Goal: Information Seeking & Learning: Learn about a topic

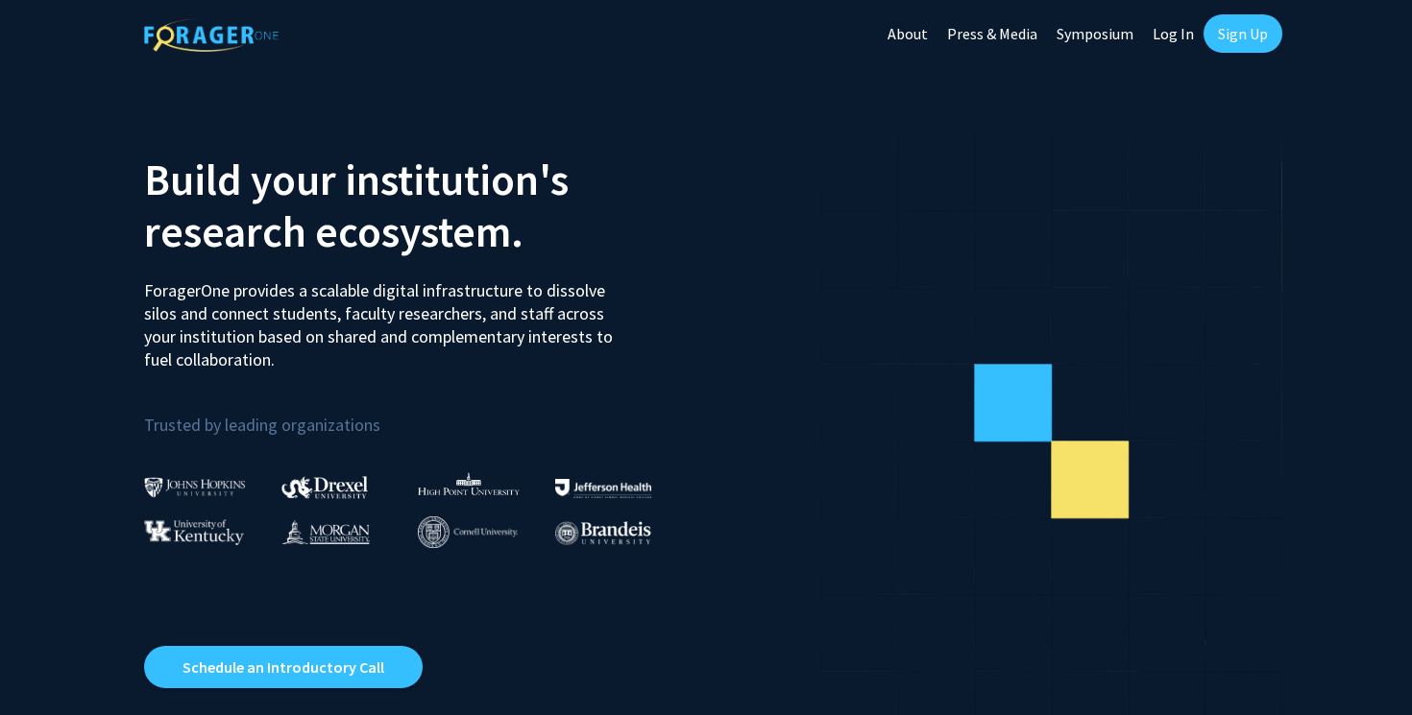
click at [1161, 38] on link "Log In" at bounding box center [1173, 33] width 60 height 67
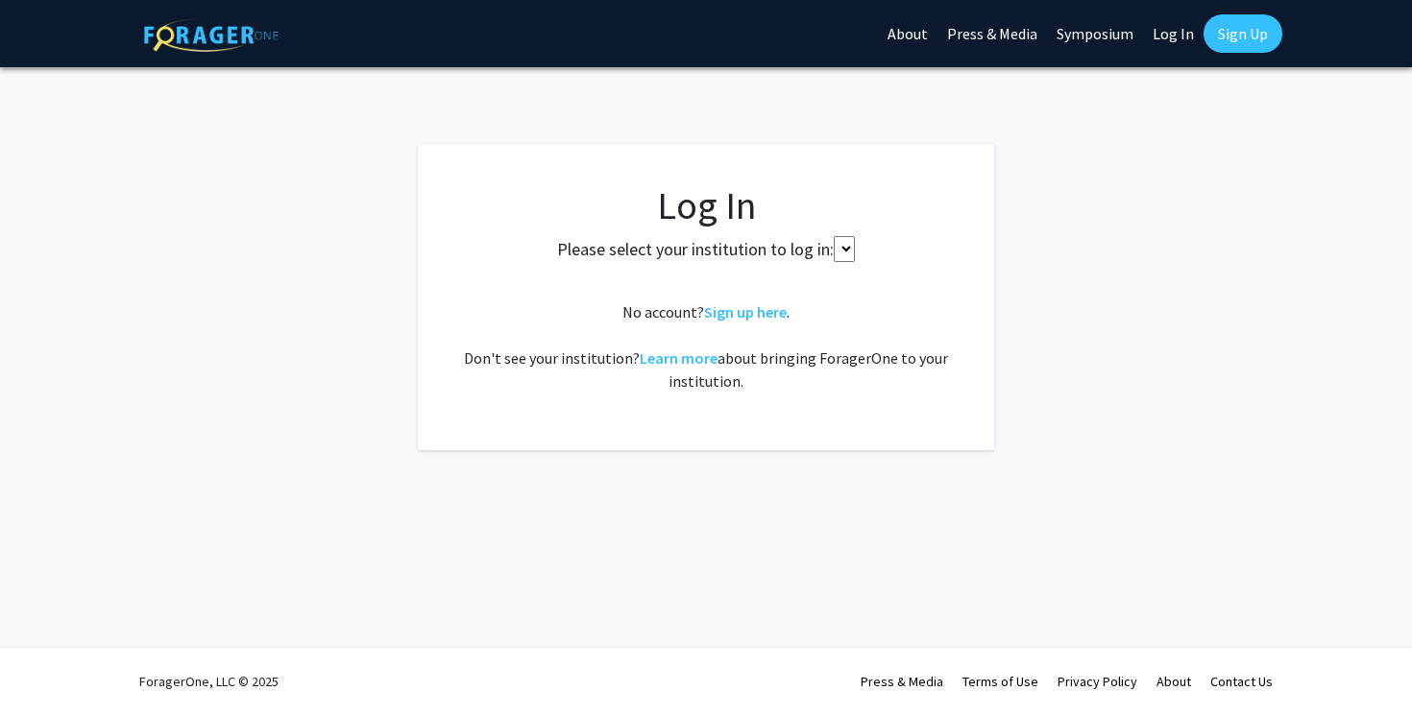
select select
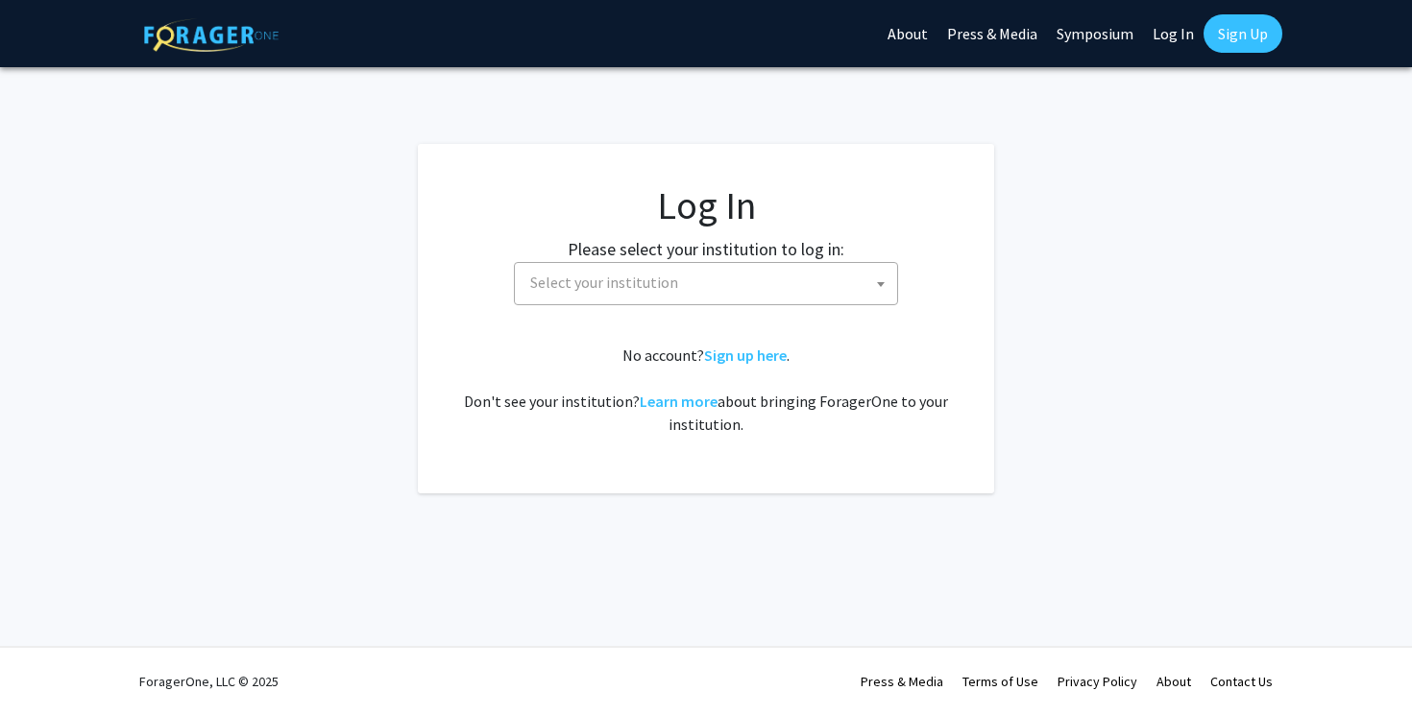
click at [744, 296] on span "Select your institution" at bounding box center [709, 282] width 375 height 39
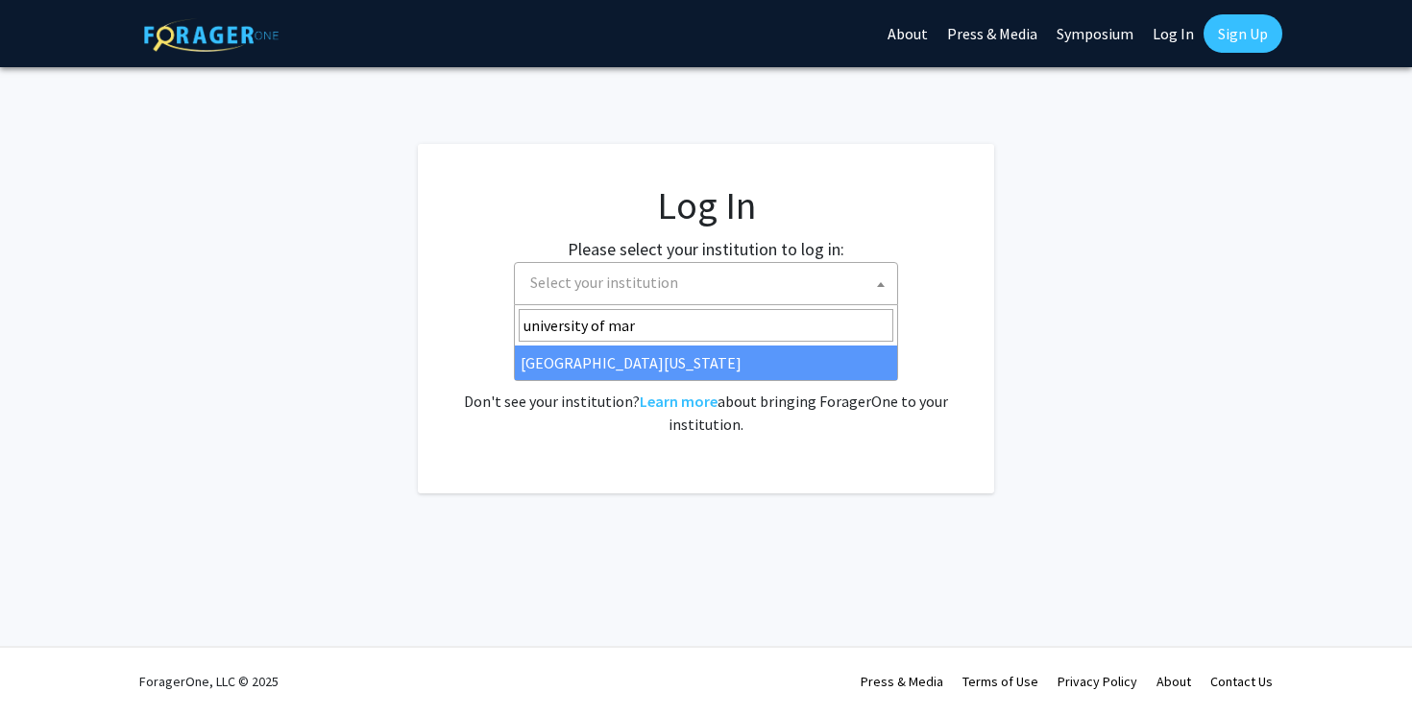
type input "university of mar"
select select "31"
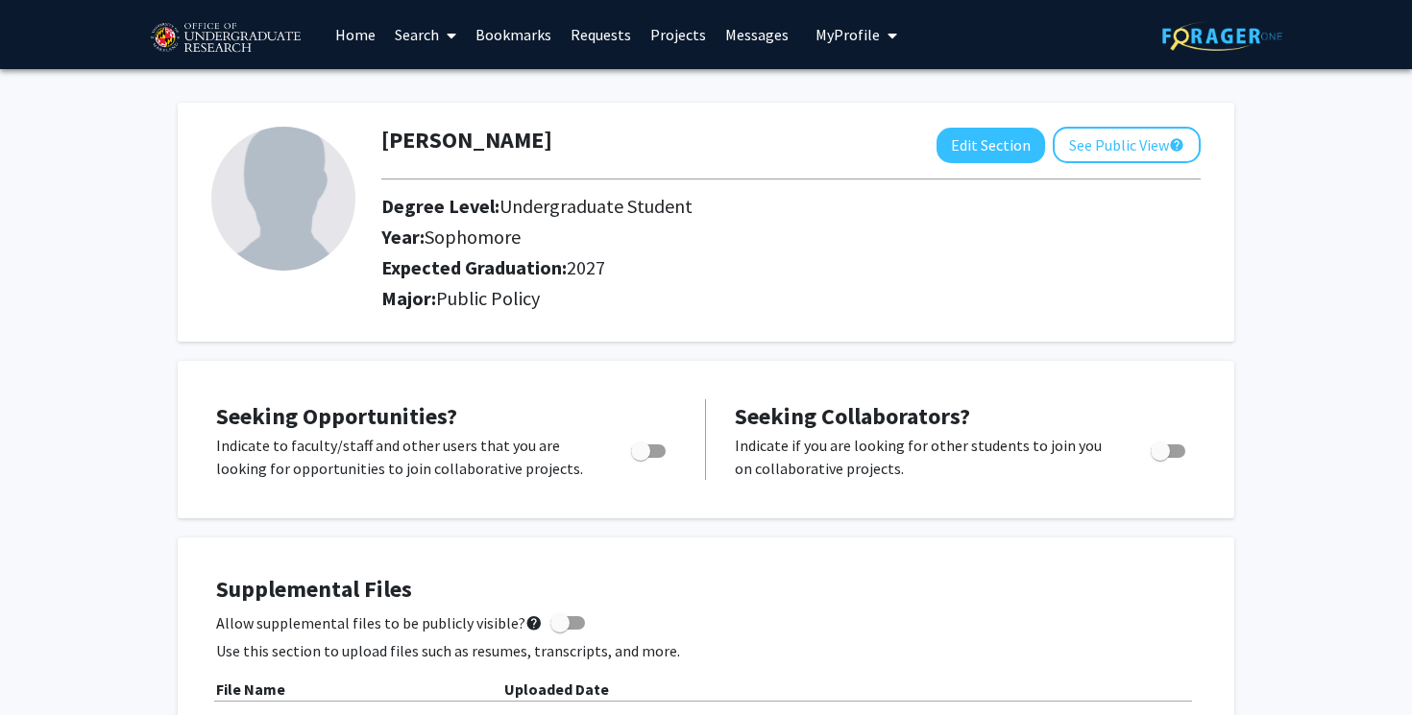
click at [419, 26] on link "Search" at bounding box center [425, 34] width 81 height 67
click at [441, 92] on span "Faculty/Staff" at bounding box center [455, 88] width 141 height 38
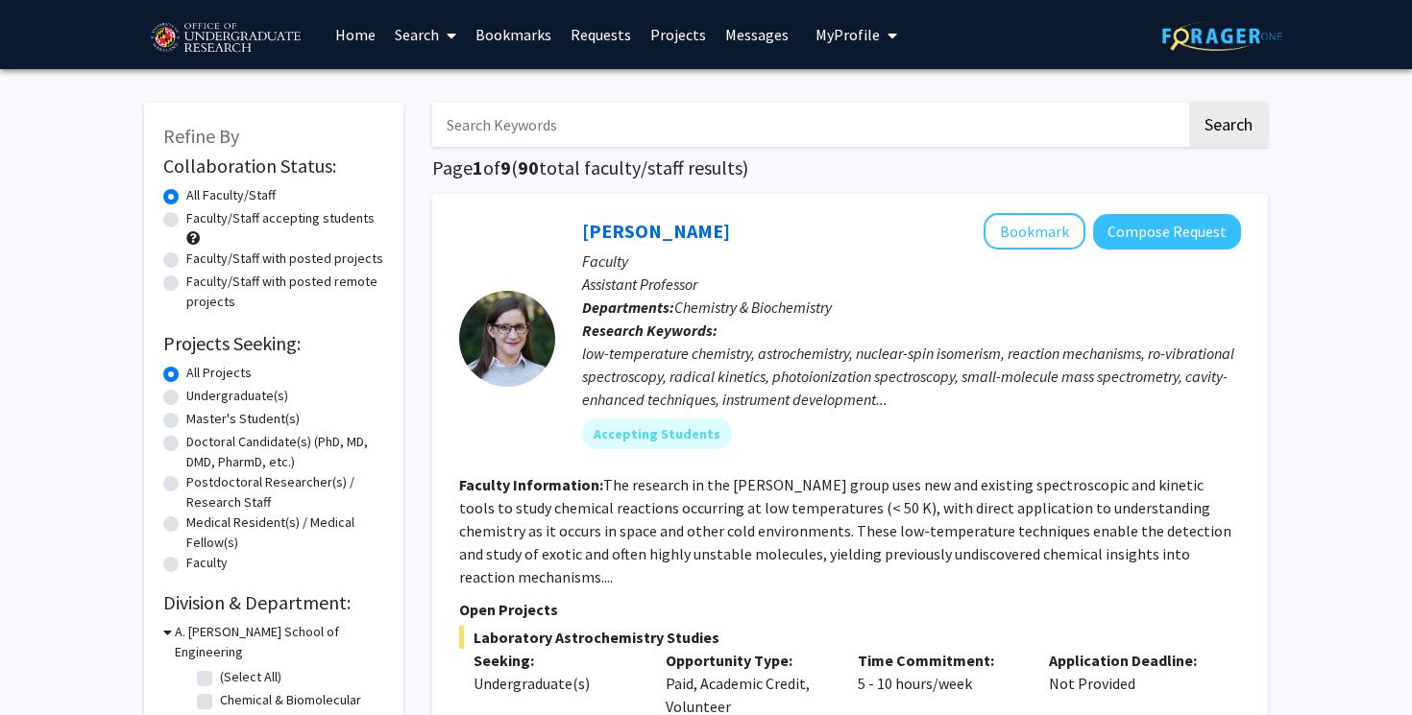
click at [245, 219] on label "Faculty/Staff accepting students" at bounding box center [280, 218] width 188 height 20
click at [199, 219] on input "Faculty/Staff accepting students" at bounding box center [192, 214] width 12 height 12
radio input "true"
click at [212, 398] on label "Undergraduate(s)" at bounding box center [237, 396] width 102 height 20
click at [199, 398] on input "Undergraduate(s)" at bounding box center [192, 392] width 12 height 12
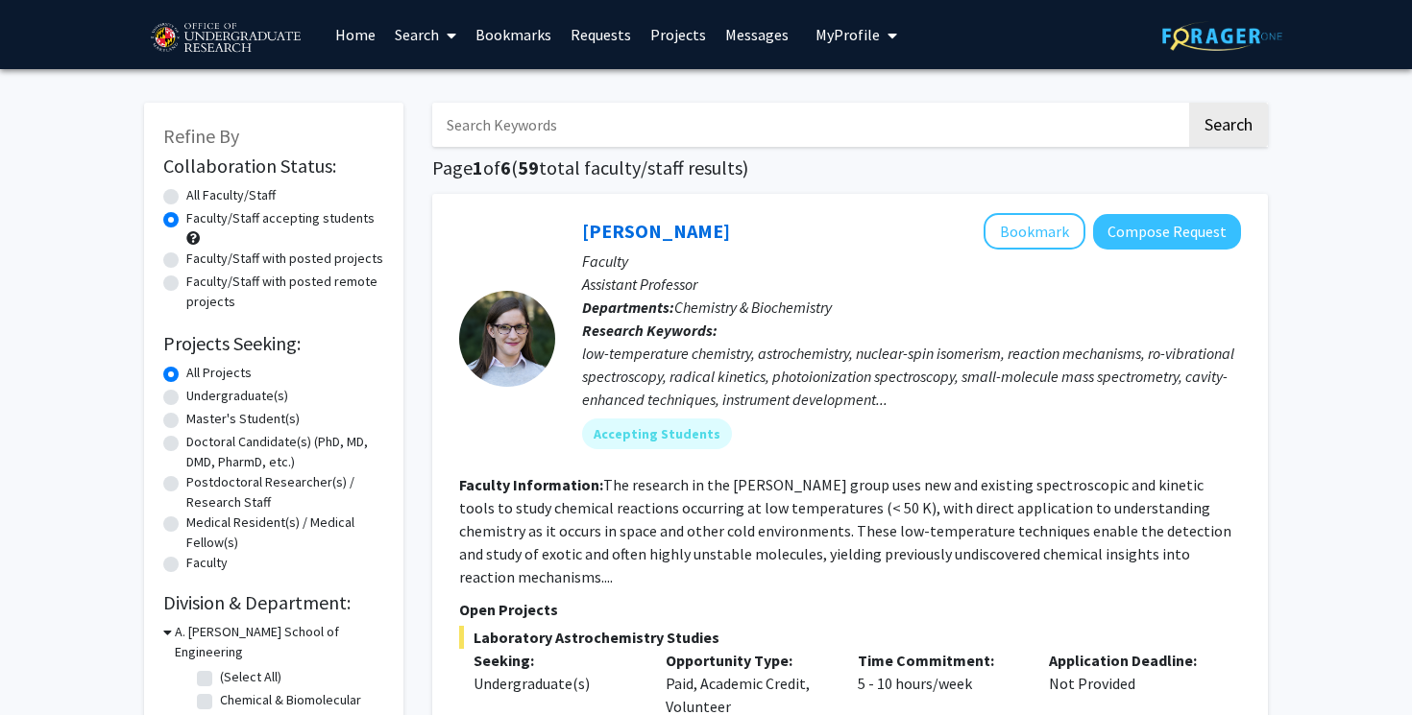
radio input "true"
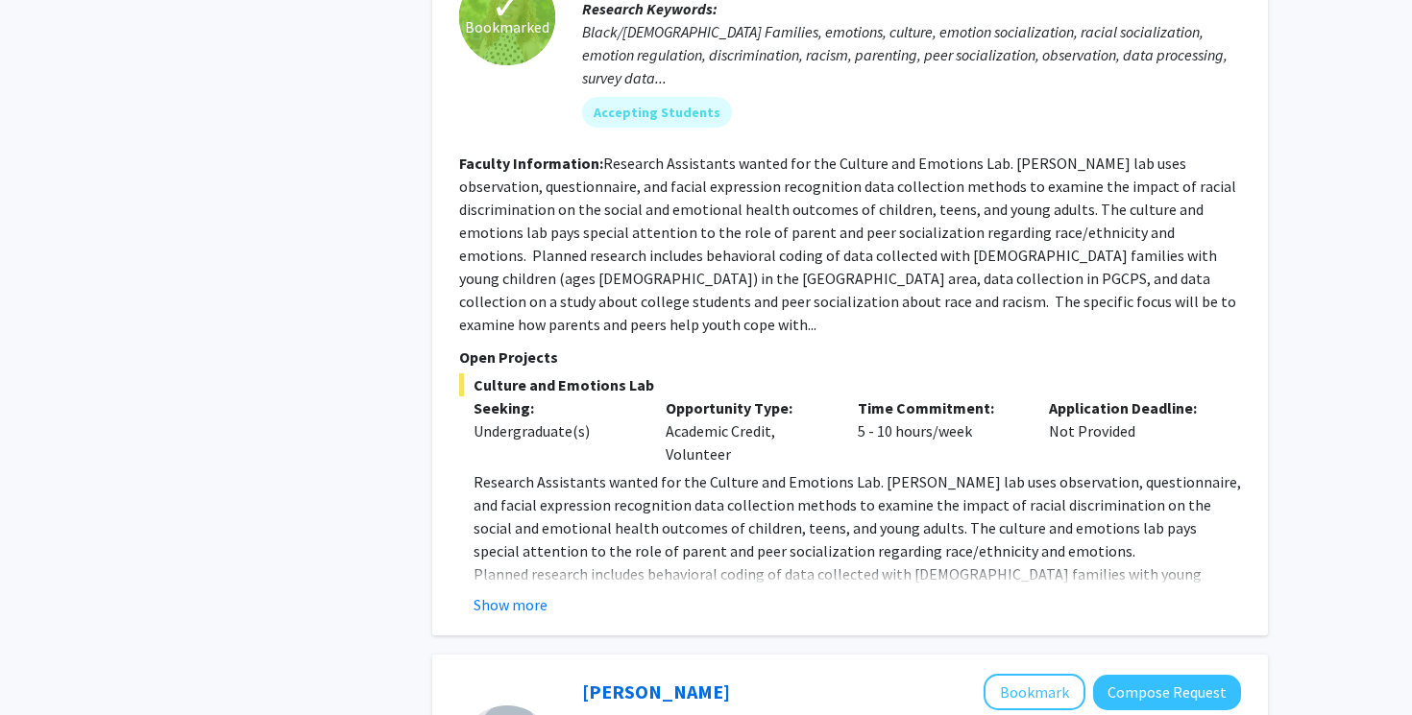
scroll to position [6045, 0]
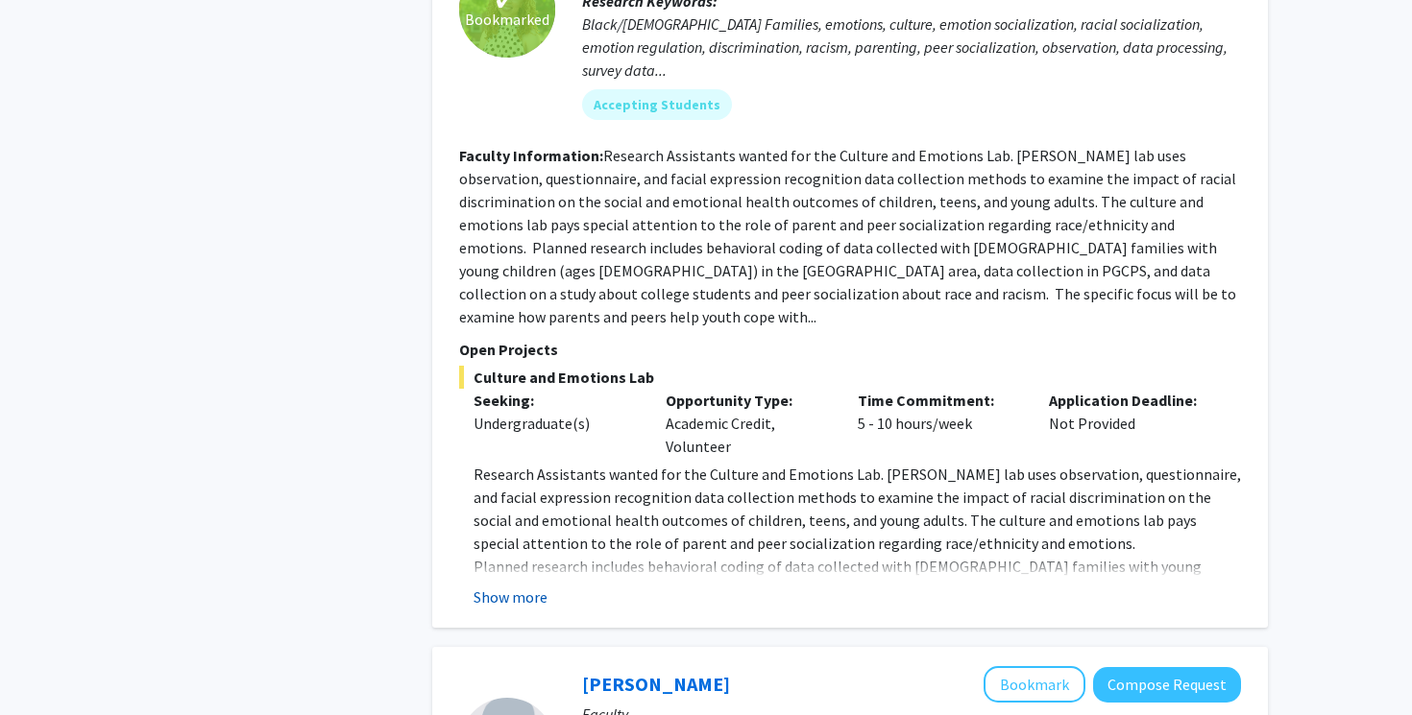
click at [520, 586] on button "Show more" at bounding box center [510, 597] width 74 height 23
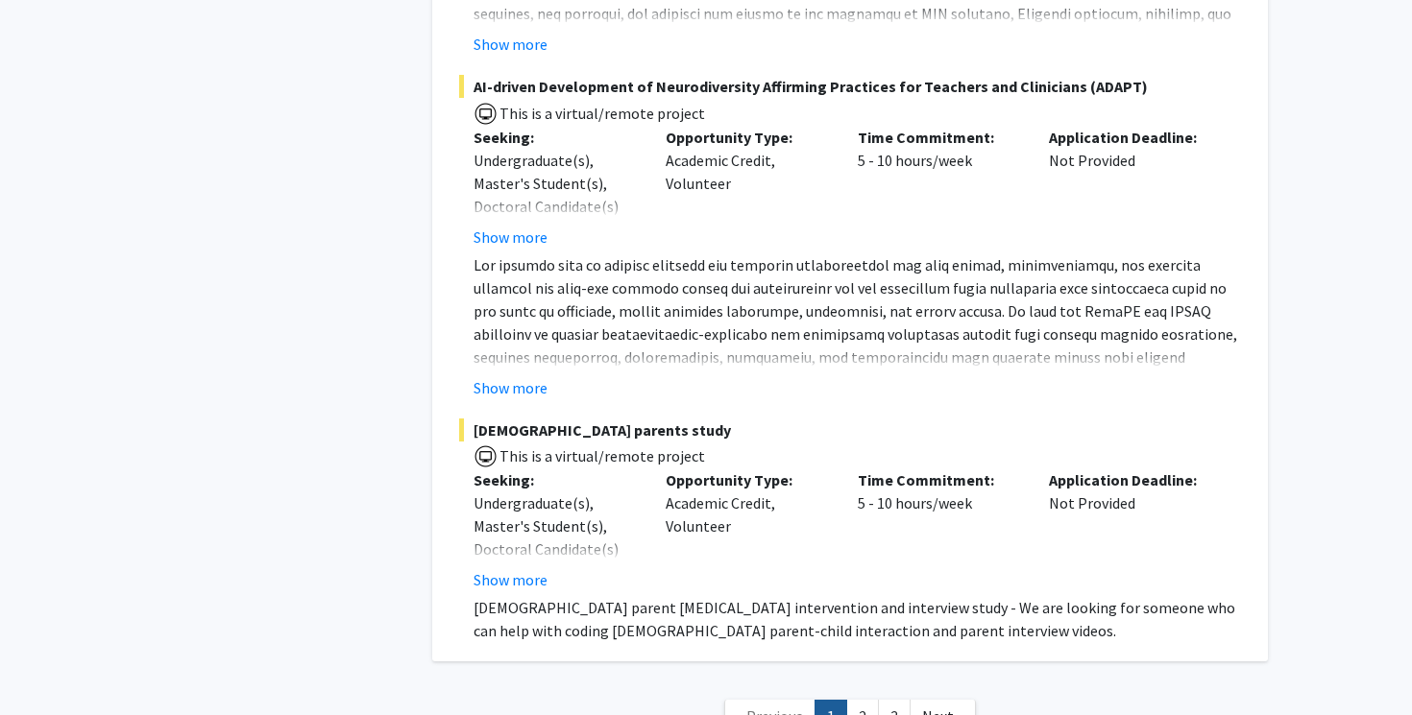
scroll to position [9170, 0]
click at [865, 701] on link "2" at bounding box center [862, 718] width 33 height 34
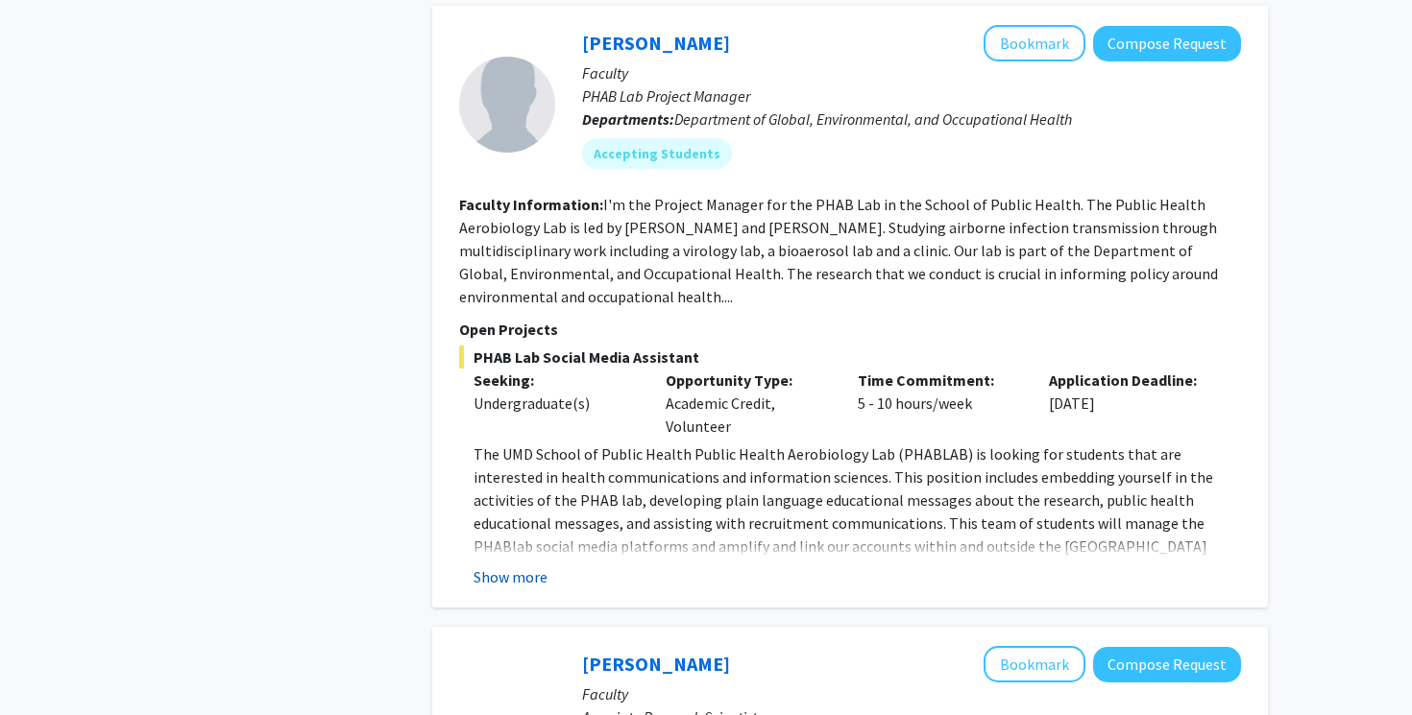
scroll to position [1526, 0]
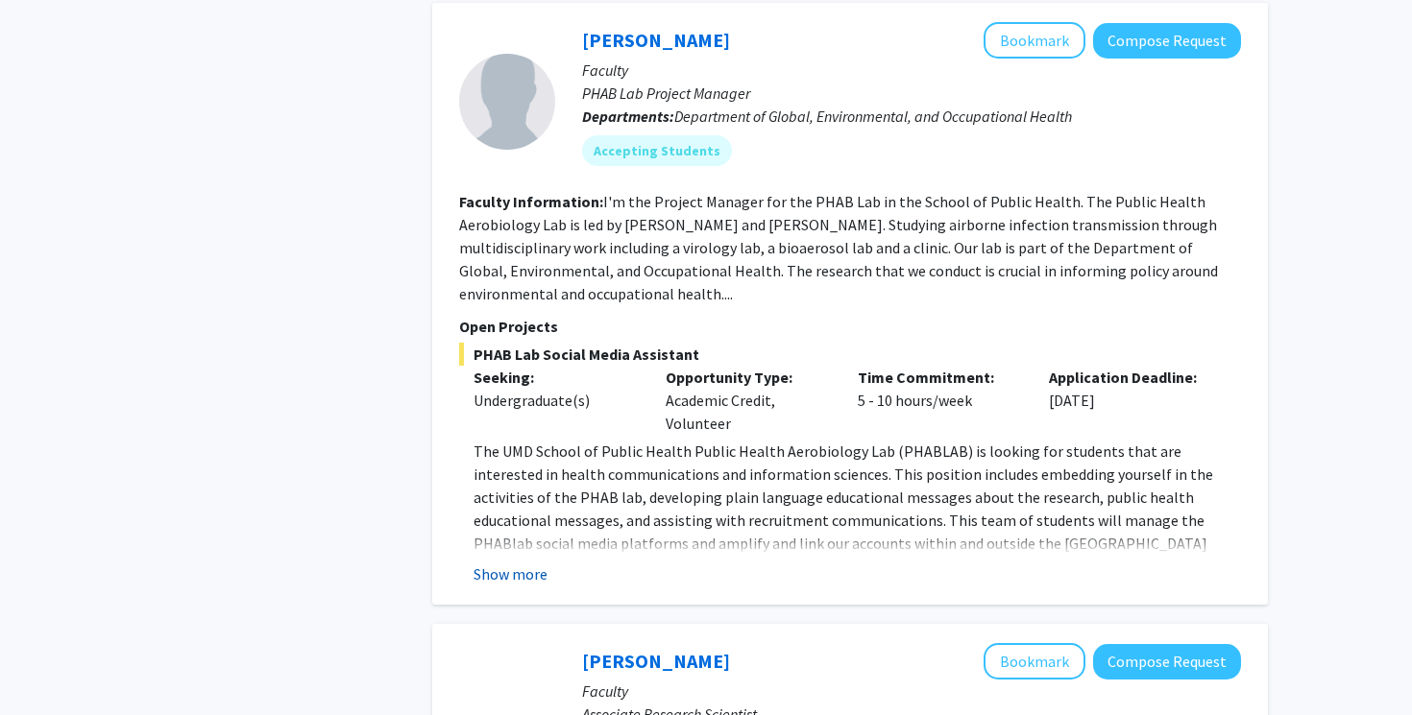
click at [514, 563] on button "Show more" at bounding box center [510, 574] width 74 height 23
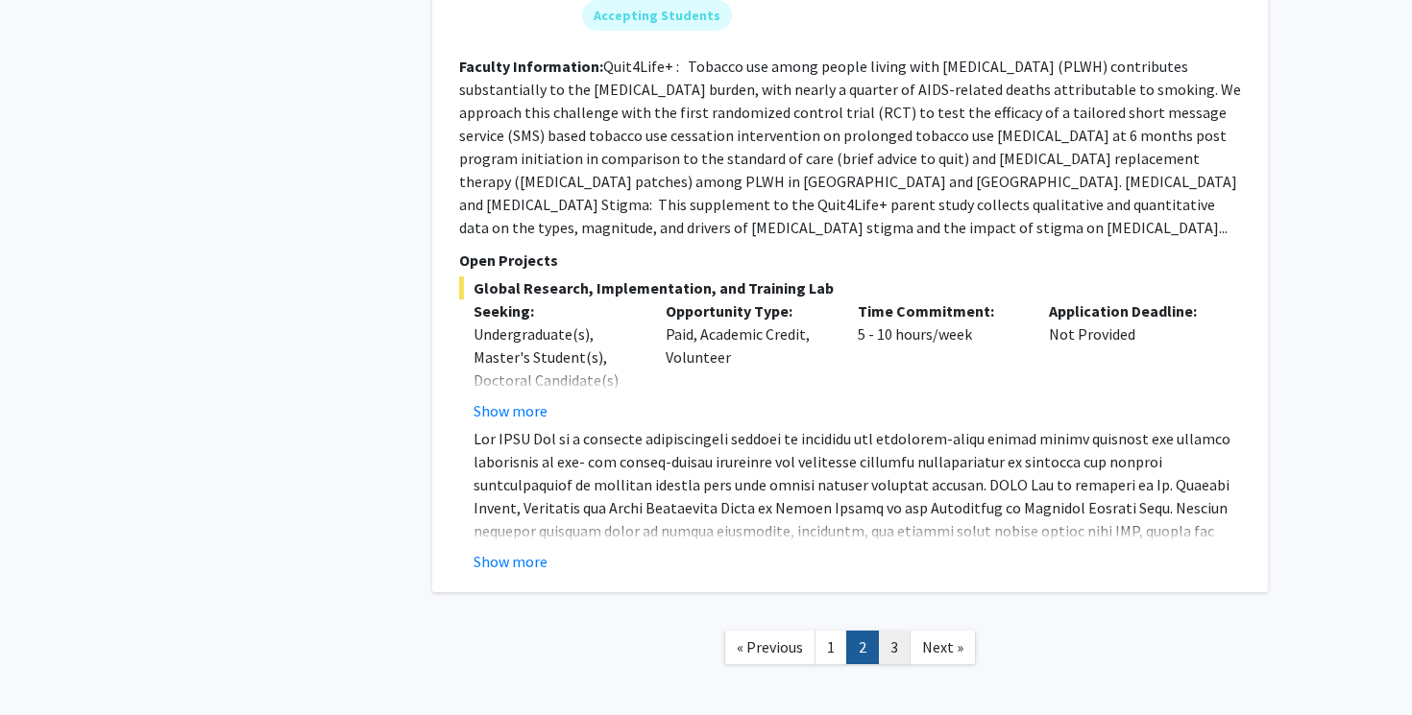
scroll to position [6663, 0]
click at [891, 632] on link "3" at bounding box center [894, 649] width 33 height 34
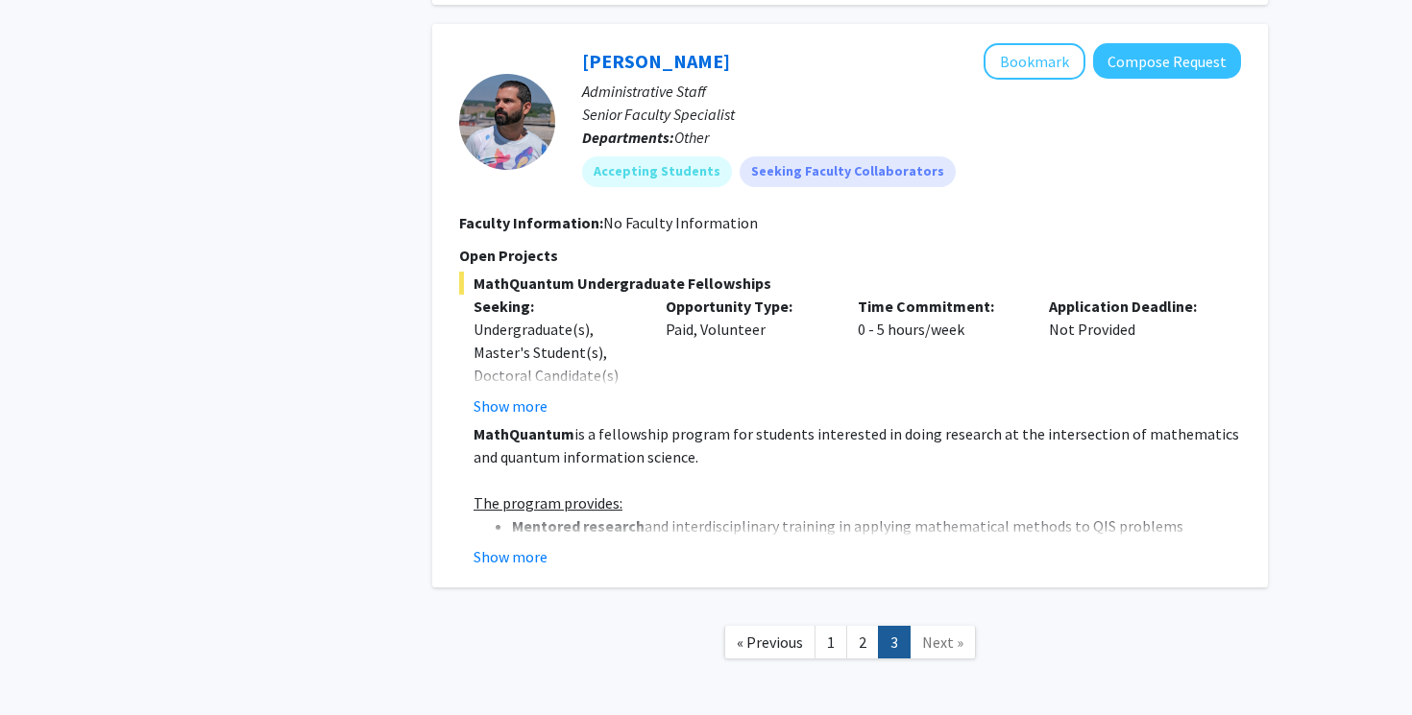
scroll to position [1760, 0]
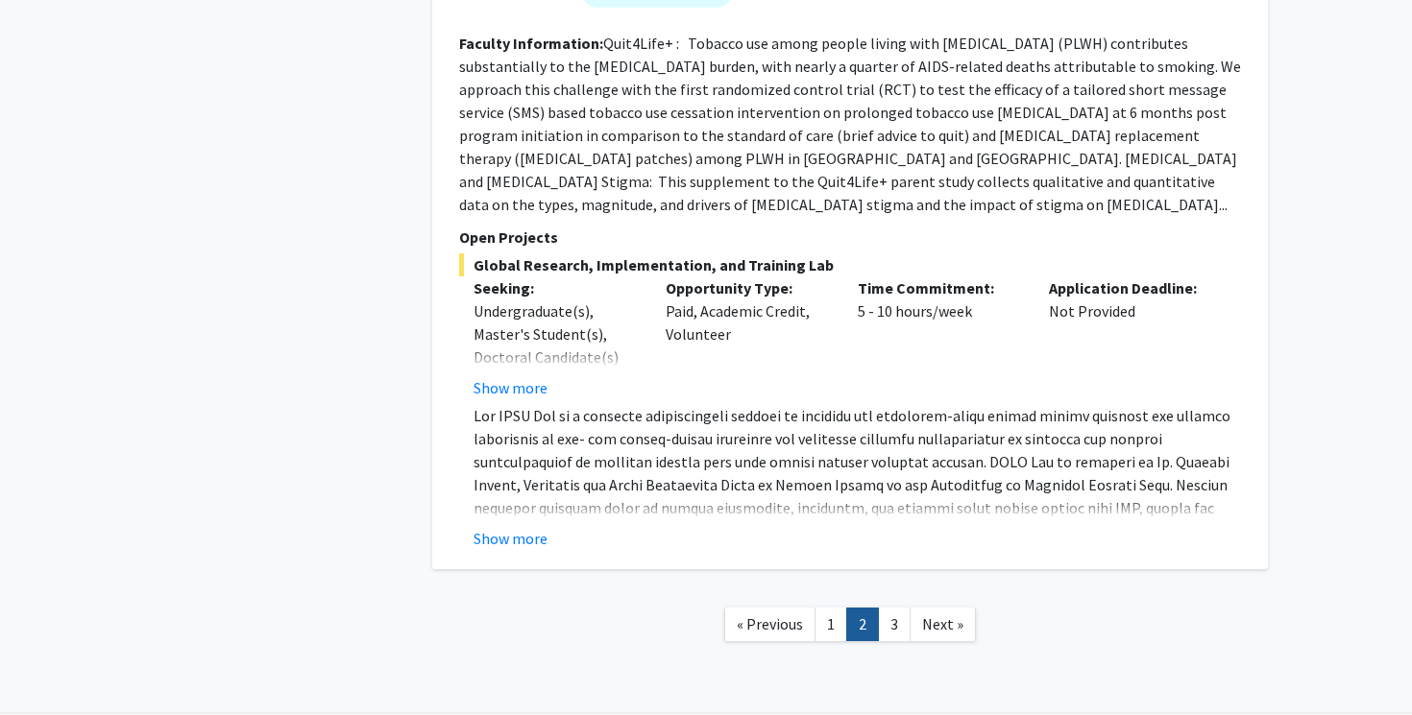
scroll to position [6502, 0]
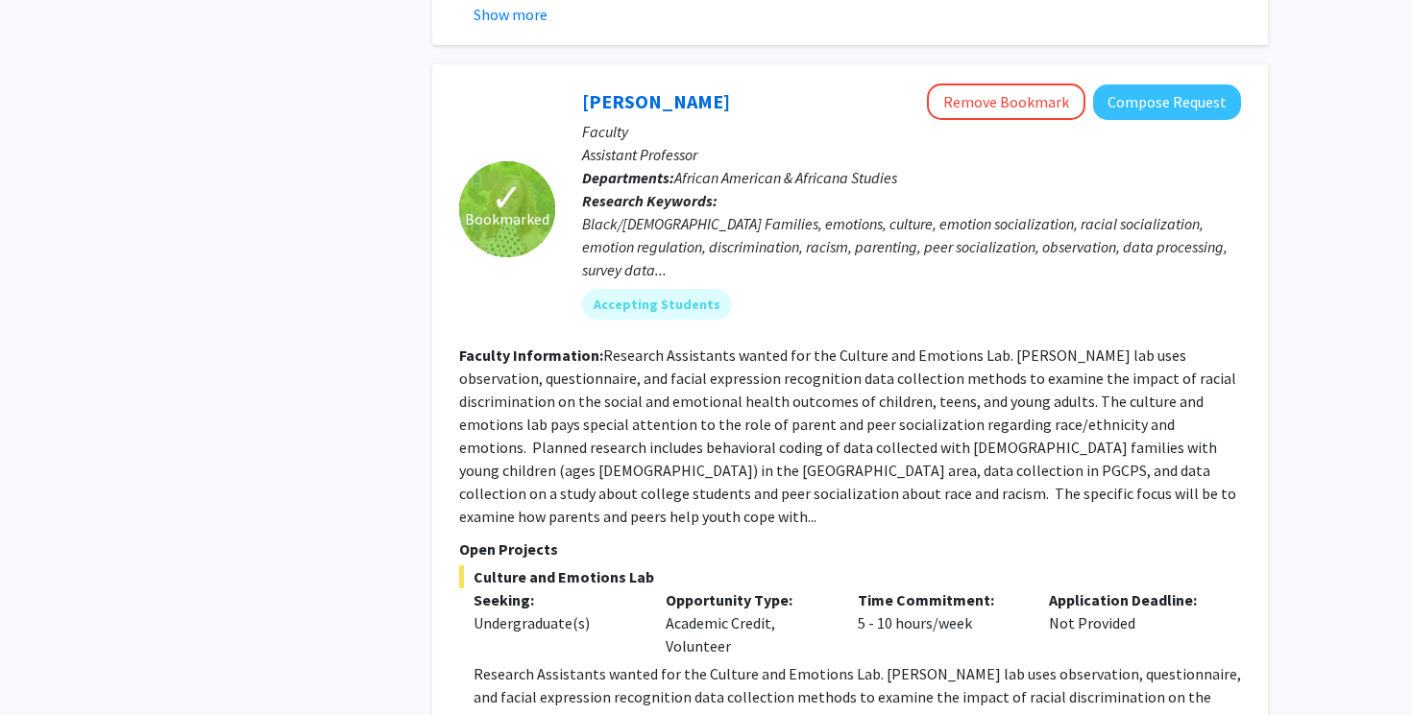
scroll to position [5835, 0]
